Goal: Task Accomplishment & Management: Complete application form

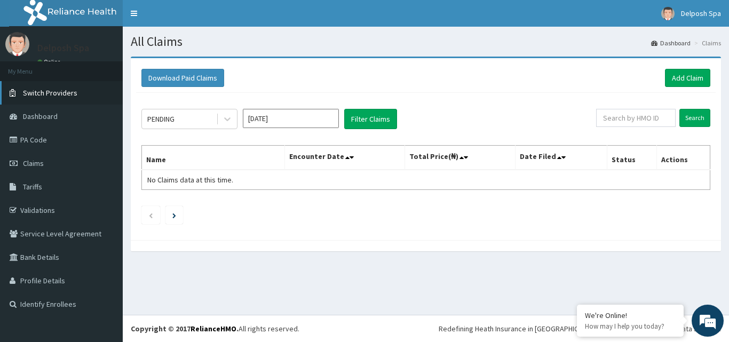
click at [52, 98] on link "Switch Providers" at bounding box center [61, 92] width 123 height 23
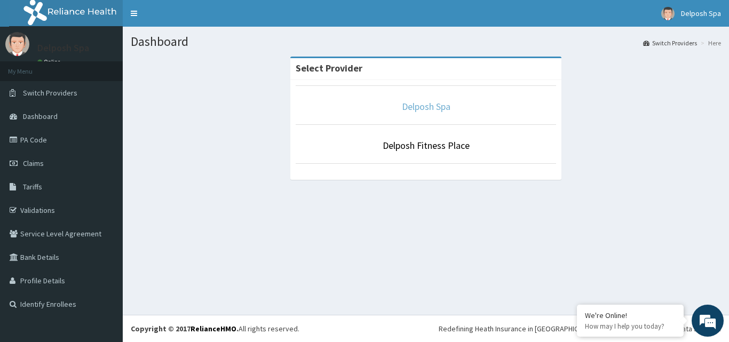
click at [413, 109] on link "Delposh Spa" at bounding box center [426, 106] width 49 height 12
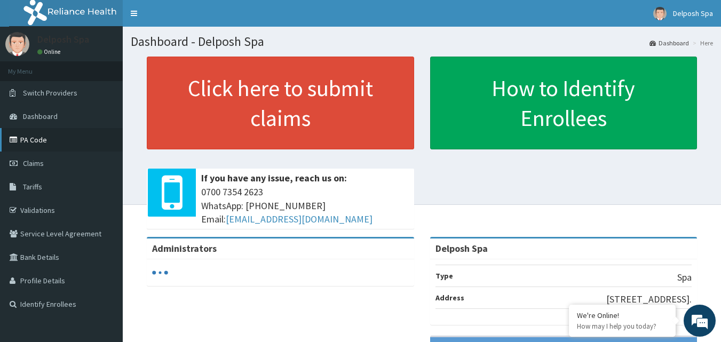
click at [29, 144] on link "PA Code" at bounding box center [61, 139] width 123 height 23
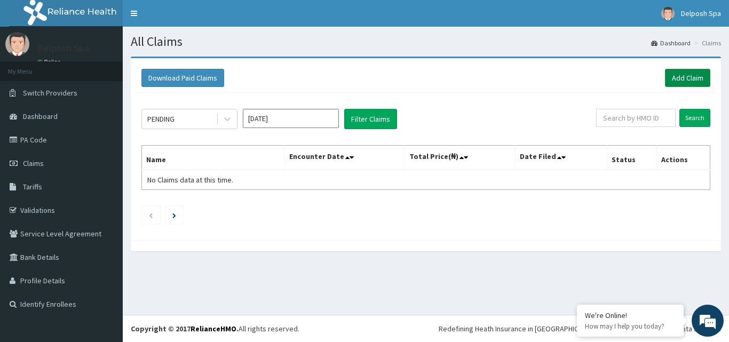
click at [673, 77] on link "Add Claim" at bounding box center [687, 78] width 45 height 18
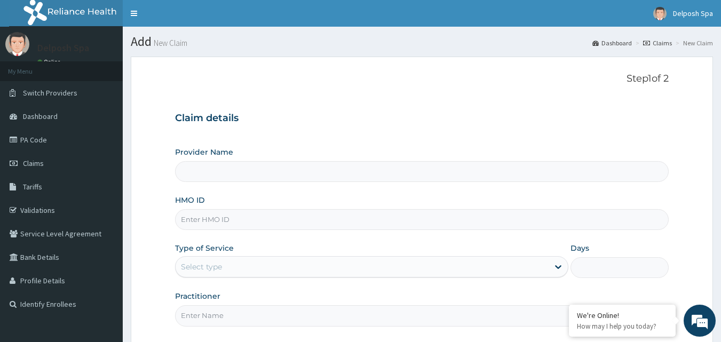
click at [316, 226] on input "HMO ID" at bounding box center [422, 219] width 494 height 21
type input "S"
type input "Delposh Spa"
type input "1"
type input "SKN/10361/A"
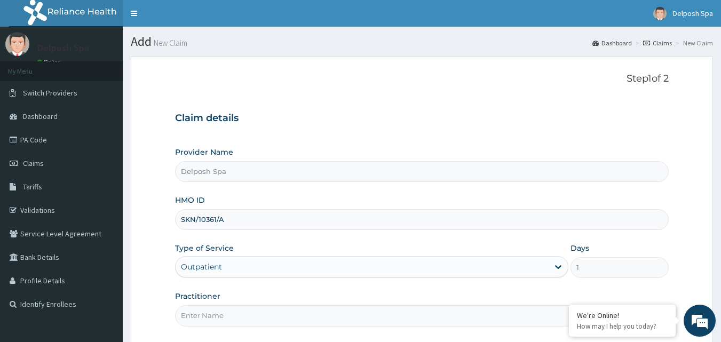
click at [296, 314] on input "Practitioner" at bounding box center [422, 315] width 494 height 21
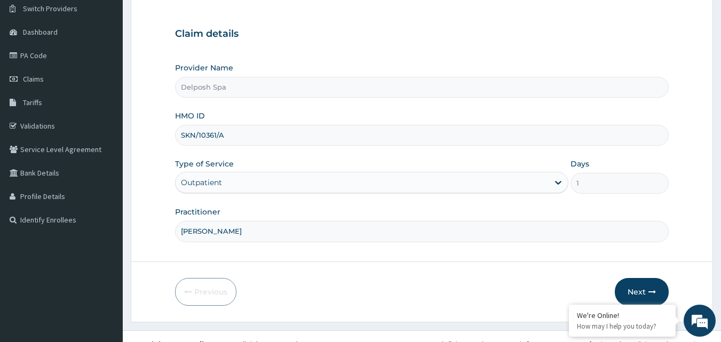
scroll to position [100, 0]
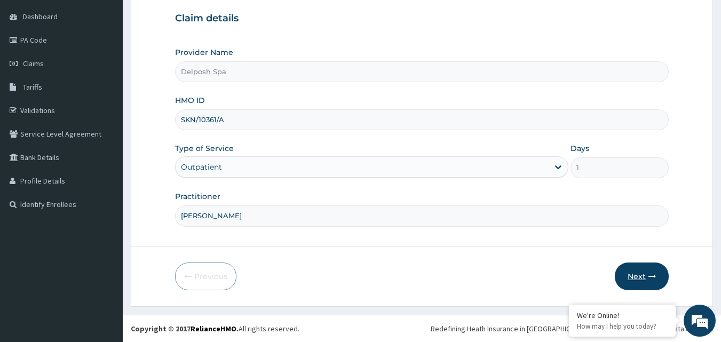
type input "JENNIFER"
click at [633, 278] on button "Next" at bounding box center [641, 276] width 54 height 28
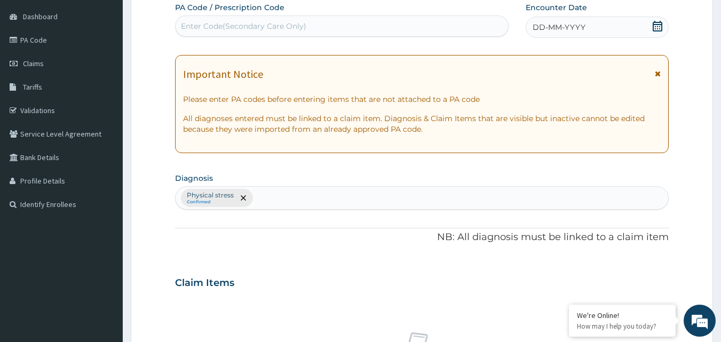
click at [258, 21] on div "Enter Code(Secondary Care Only)" at bounding box center [243, 26] width 125 height 11
paste input "PA/BFBBCE"
type input "PA/BFBBCE"
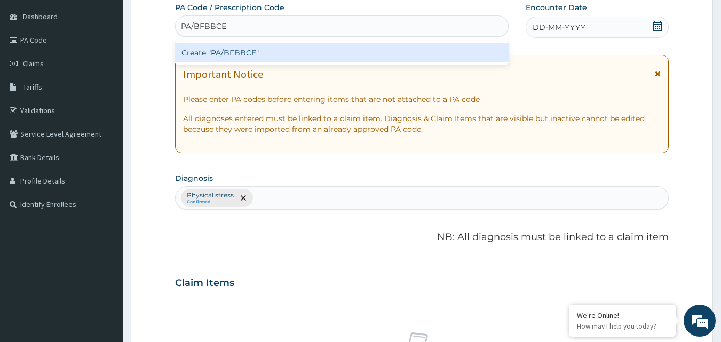
click at [256, 51] on div "Create "PA/BFBBCE"" at bounding box center [342, 52] width 334 height 19
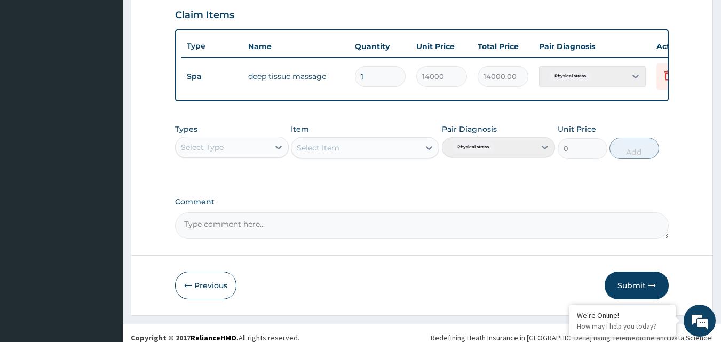
scroll to position [385, 0]
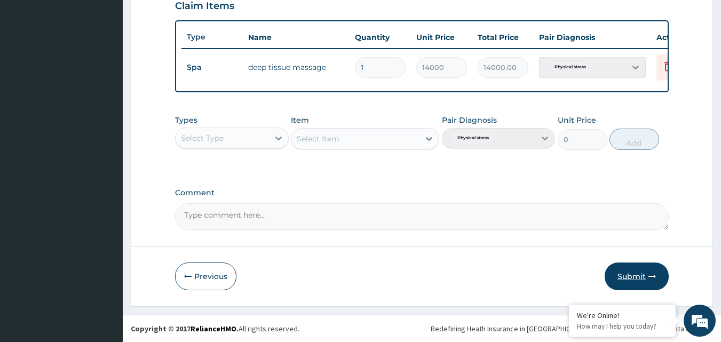
click at [645, 270] on button "Submit" at bounding box center [636, 276] width 64 height 28
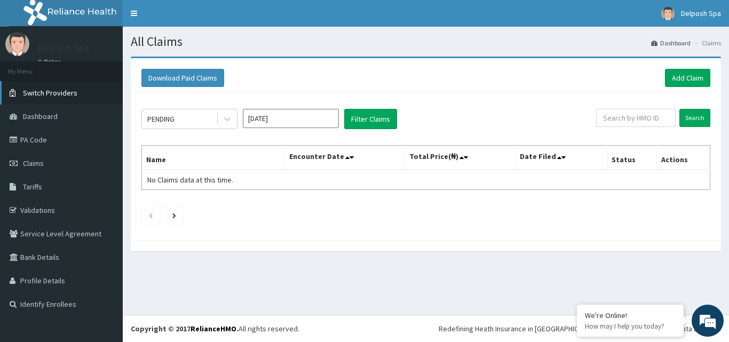
click at [49, 85] on link "Switch Providers" at bounding box center [61, 92] width 123 height 23
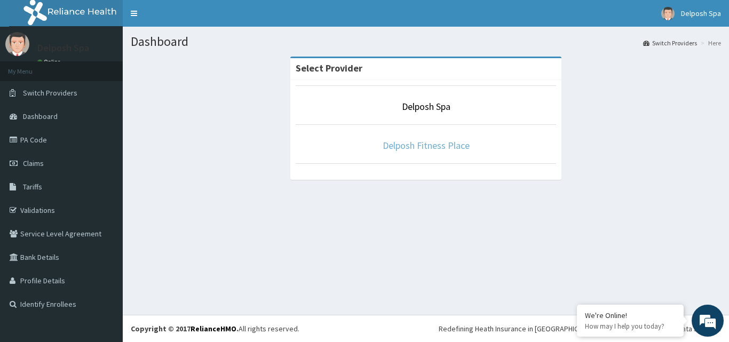
click at [412, 149] on link "Delposh Fitness Place" at bounding box center [425, 145] width 87 height 12
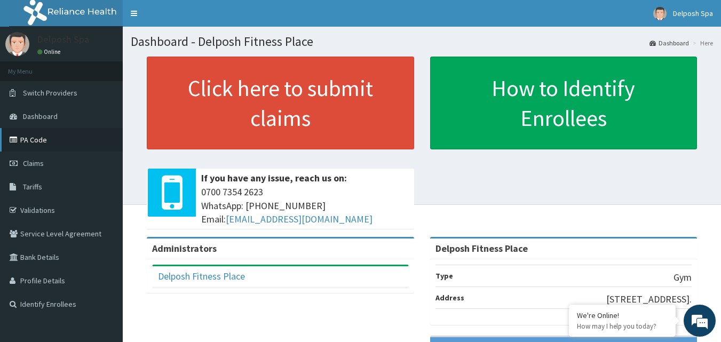
click at [64, 140] on link "PA Code" at bounding box center [61, 139] width 123 height 23
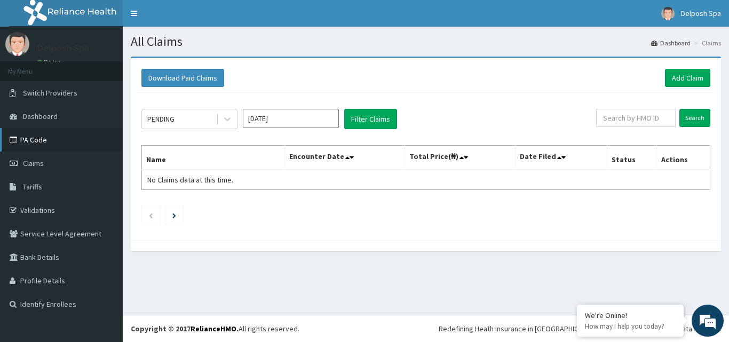
click at [34, 141] on link "PA Code" at bounding box center [61, 139] width 123 height 23
